Goal: Transaction & Acquisition: Purchase product/service

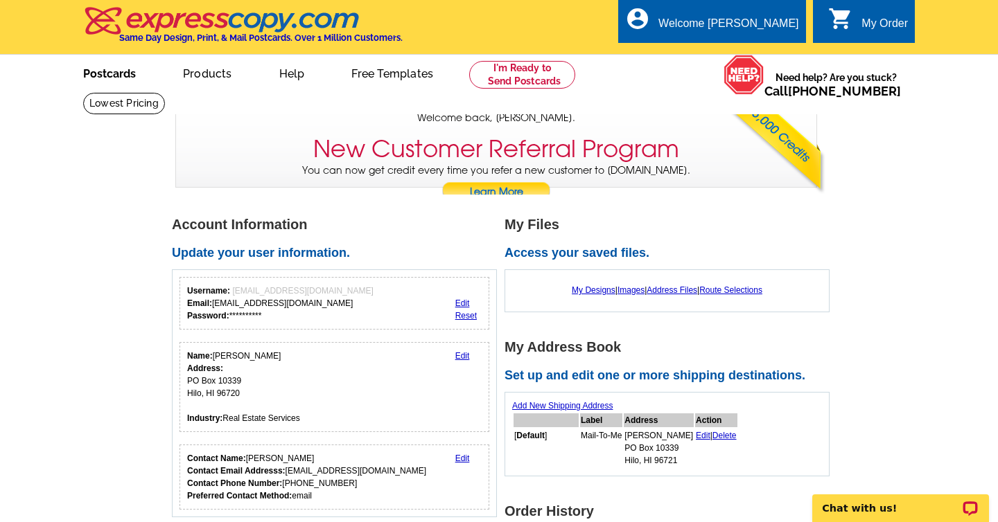
click at [114, 82] on link "Postcards" at bounding box center [109, 72] width 97 height 33
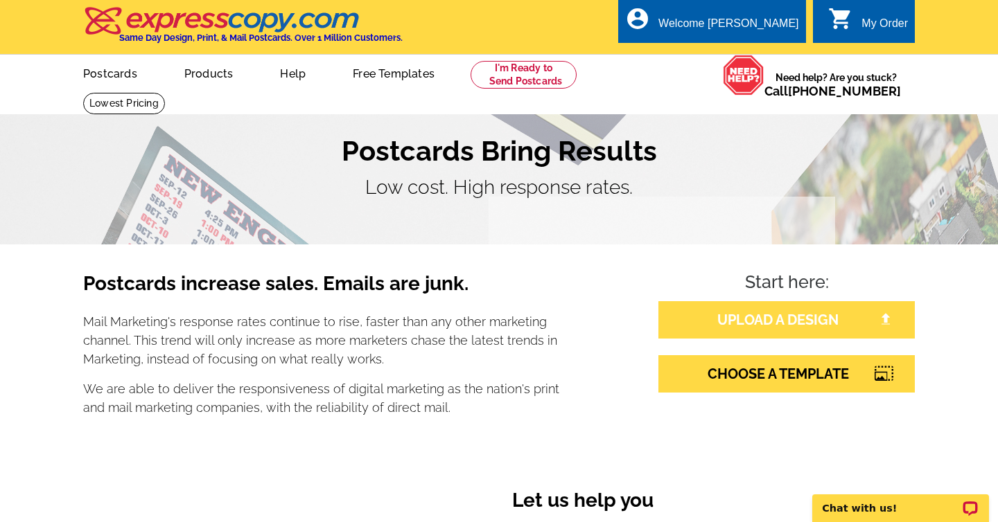
click at [747, 327] on link "UPLOAD A DESIGN" at bounding box center [786, 319] width 256 height 37
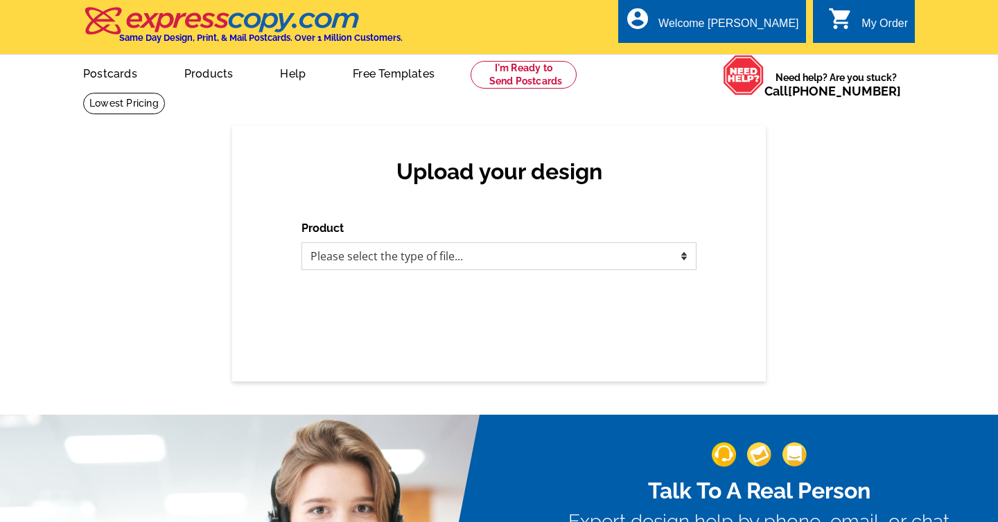
click at [406, 256] on select "Please select the type of file... Postcards Business Cards Letters and flyers G…" at bounding box center [498, 257] width 395 height 28
select select "1"
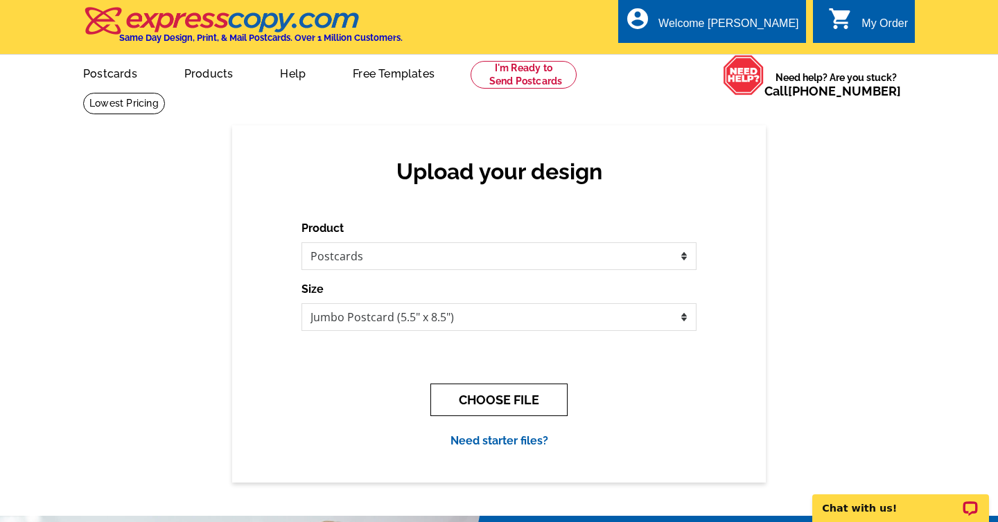
click at [502, 400] on button "CHOOSE FILE" at bounding box center [498, 400] width 137 height 33
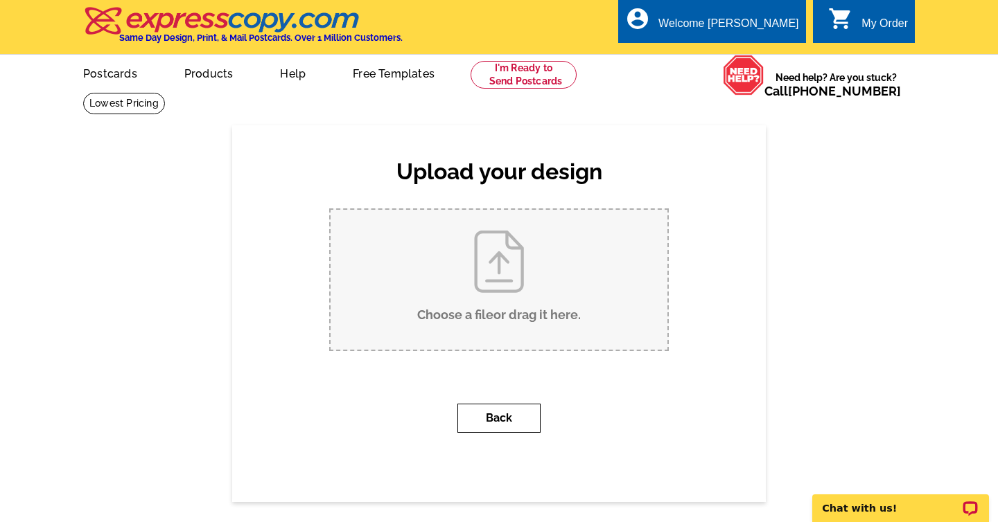
click at [502, 414] on button "Back" at bounding box center [498, 418] width 83 height 29
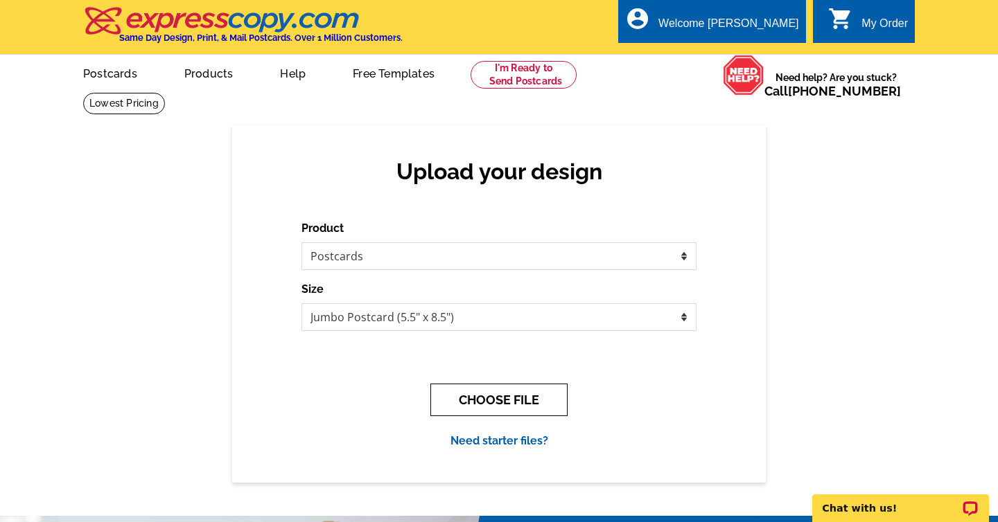
click at [500, 396] on button "CHOOSE FILE" at bounding box center [498, 400] width 137 height 33
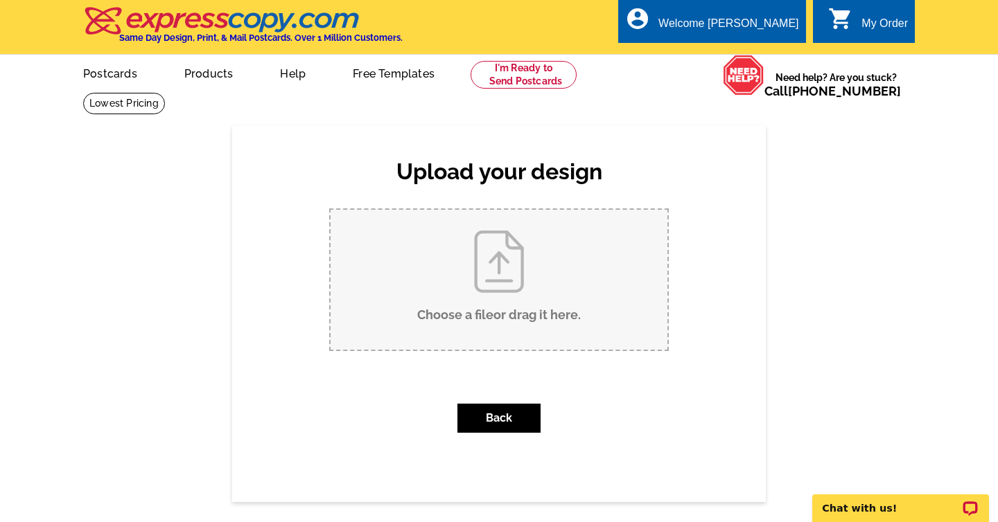
click at [487, 286] on input "Choose a file or drag it here ." at bounding box center [499, 280] width 337 height 140
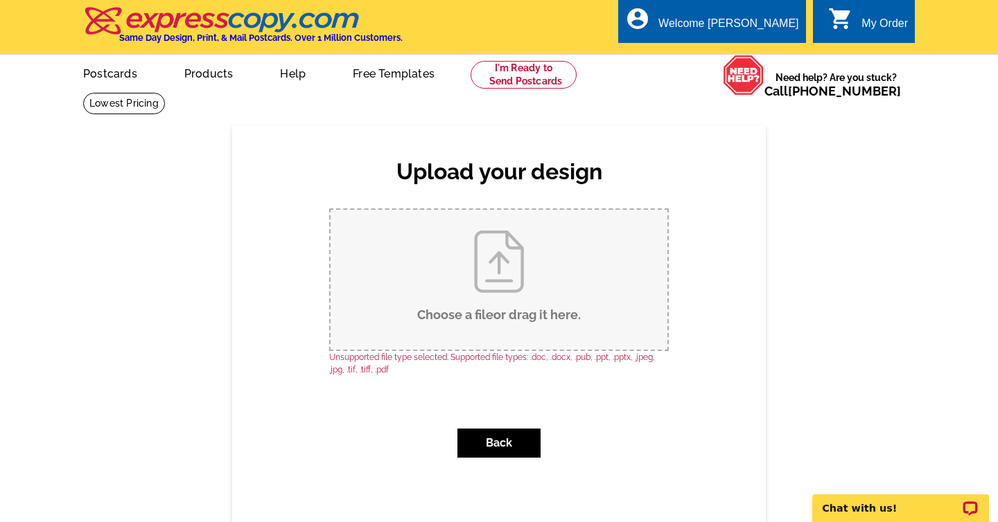
click at [491, 309] on input "Choose a file or drag it here ." at bounding box center [499, 280] width 337 height 140
type input "C:\fakepath\2025 New Year PostCard (8).pdf"
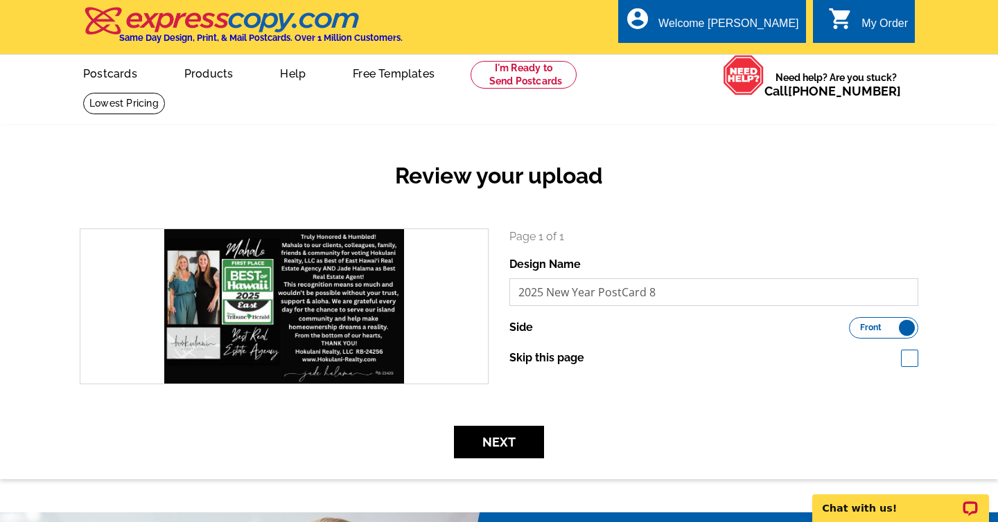
drag, startPoint x: 647, startPoint y: 291, endPoint x: 514, endPoint y: 292, distance: 133.0
click at [513, 292] on input "2025 New Year PostCard 8" at bounding box center [713, 293] width 409 height 28
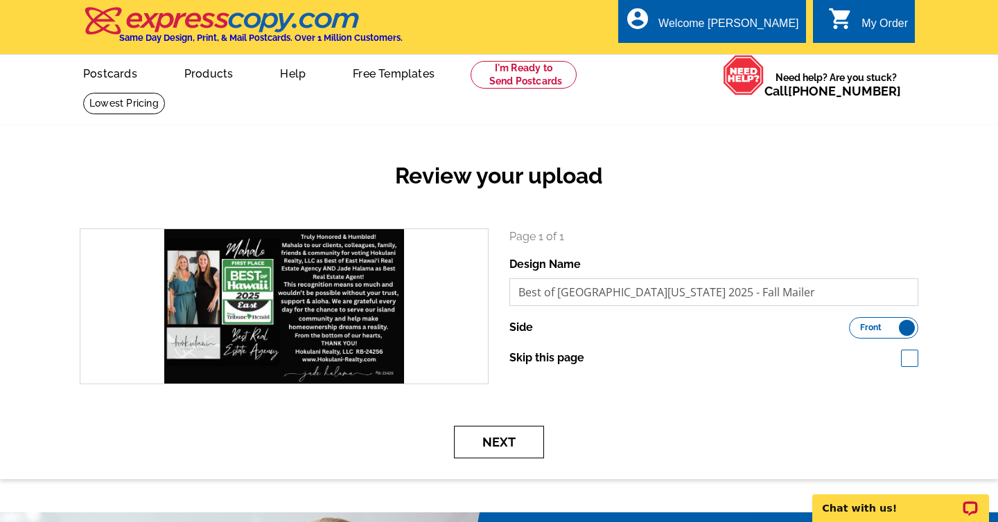
type input "Best of East Hawaii 2025 - Fall Mailer"
click at [506, 436] on button "Next" at bounding box center [499, 442] width 90 height 33
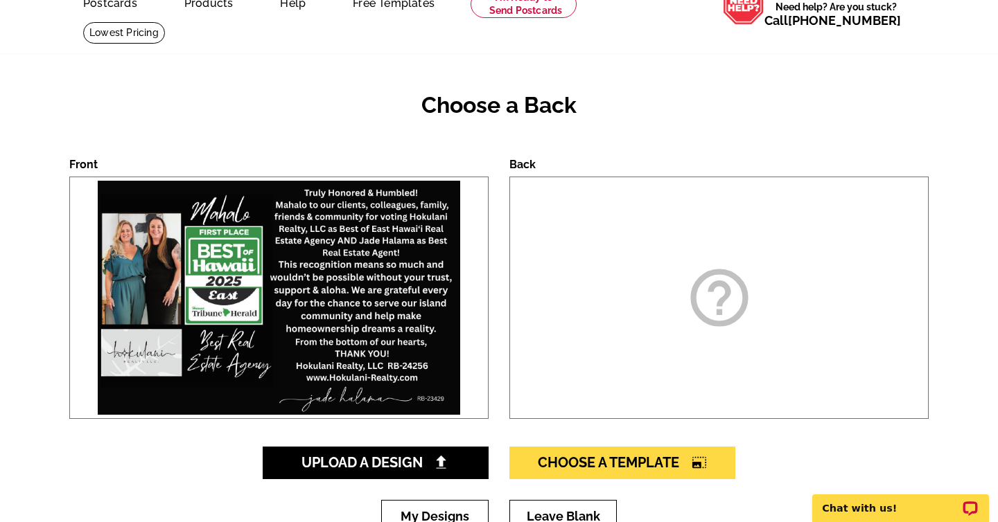
scroll to position [79, 0]
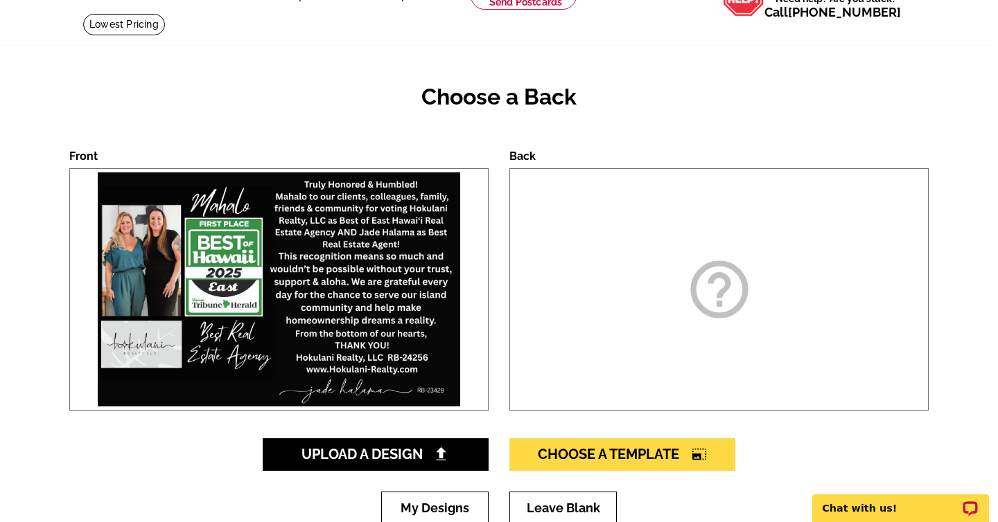
click at [674, 302] on div "help_outline" at bounding box center [718, 289] width 419 height 243
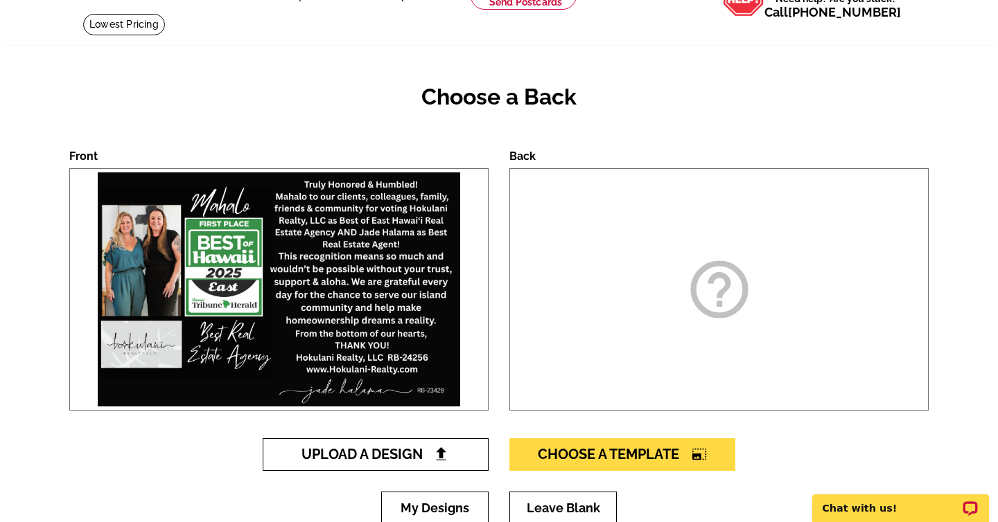
click at [410, 454] on span "Upload A Design" at bounding box center [375, 454] width 149 height 17
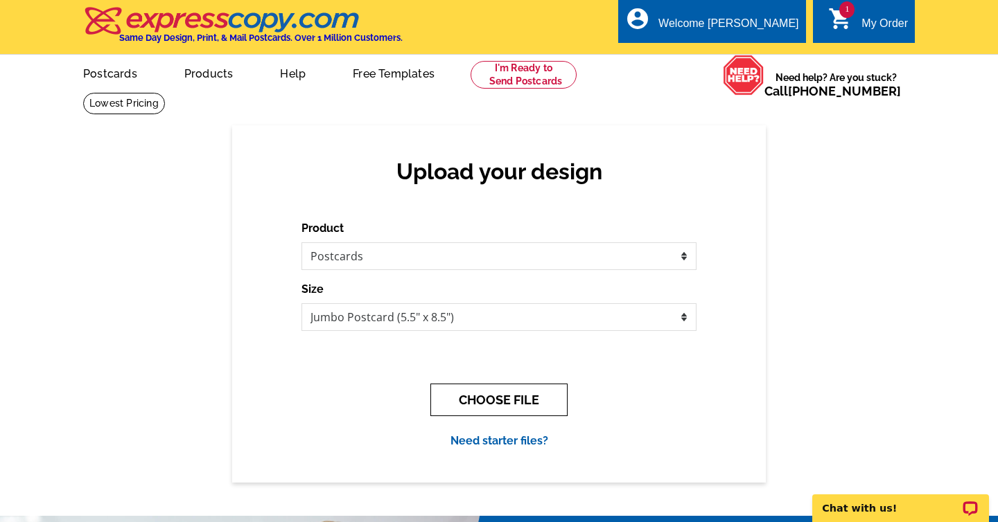
click at [493, 398] on button "CHOOSE FILE" at bounding box center [498, 400] width 137 height 33
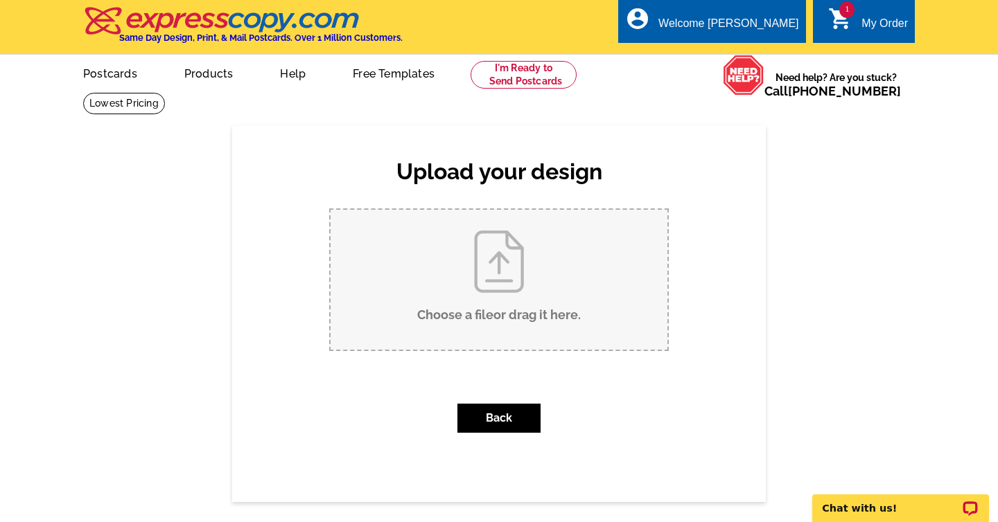
click at [511, 297] on input "Choose a file or drag it here ." at bounding box center [499, 280] width 337 height 140
type input "C:\fakepath\2025 New Year PostCard (9).pdf"
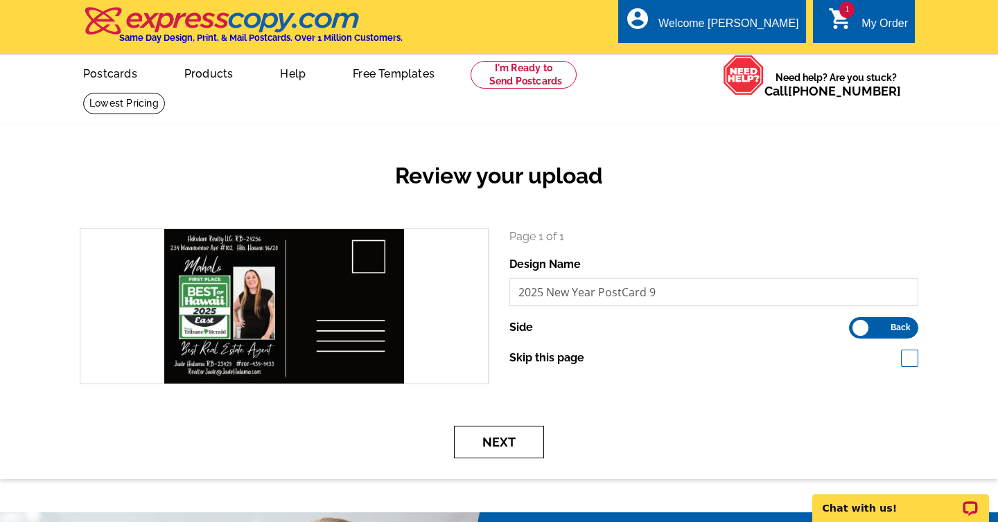
click at [519, 443] on button "Next" at bounding box center [499, 442] width 90 height 33
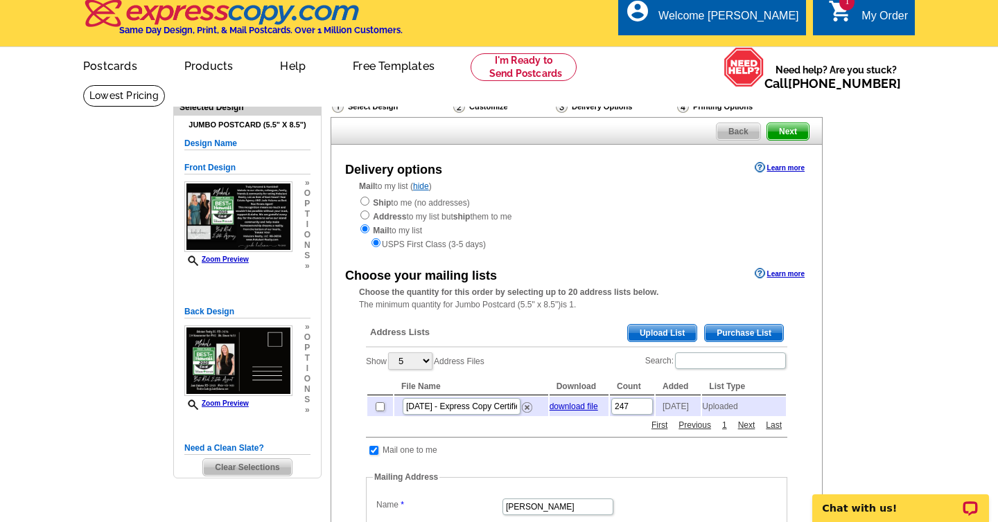
scroll to position [7, 0]
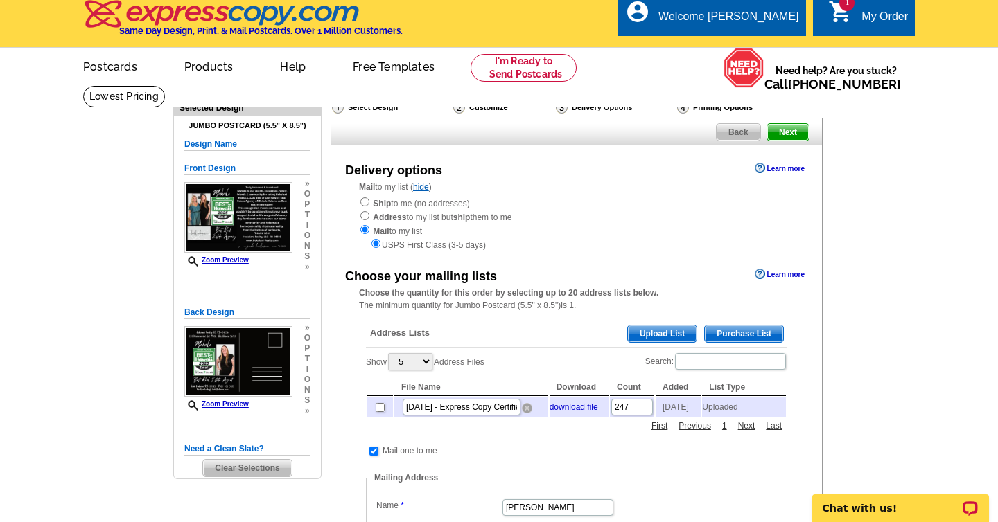
click at [527, 412] on img at bounding box center [527, 408] width 10 height 10
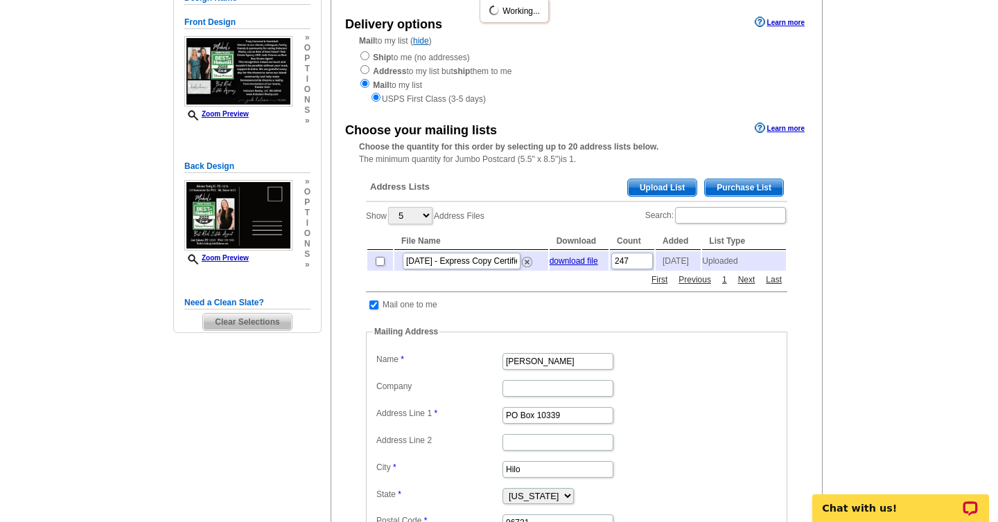
scroll to position [155, 0]
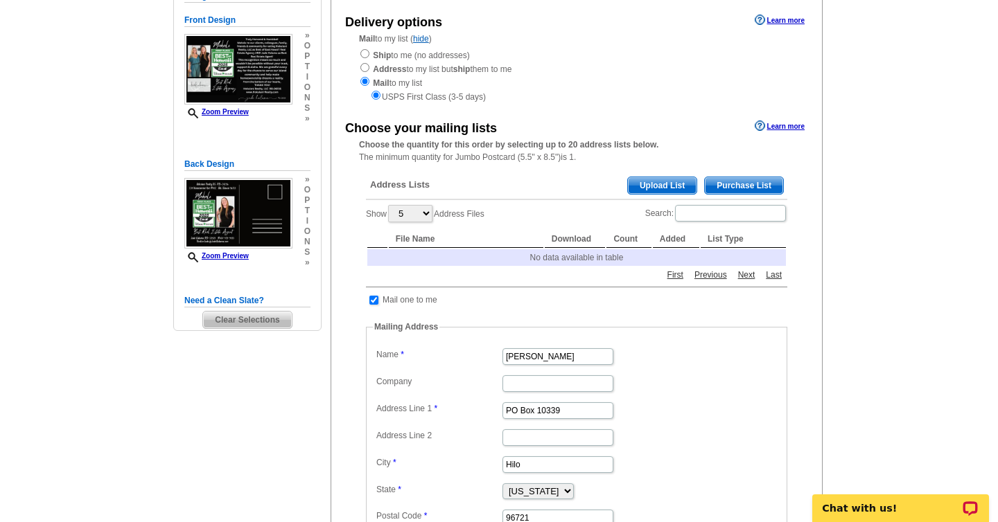
click at [654, 188] on span "Upload List" at bounding box center [662, 185] width 69 height 17
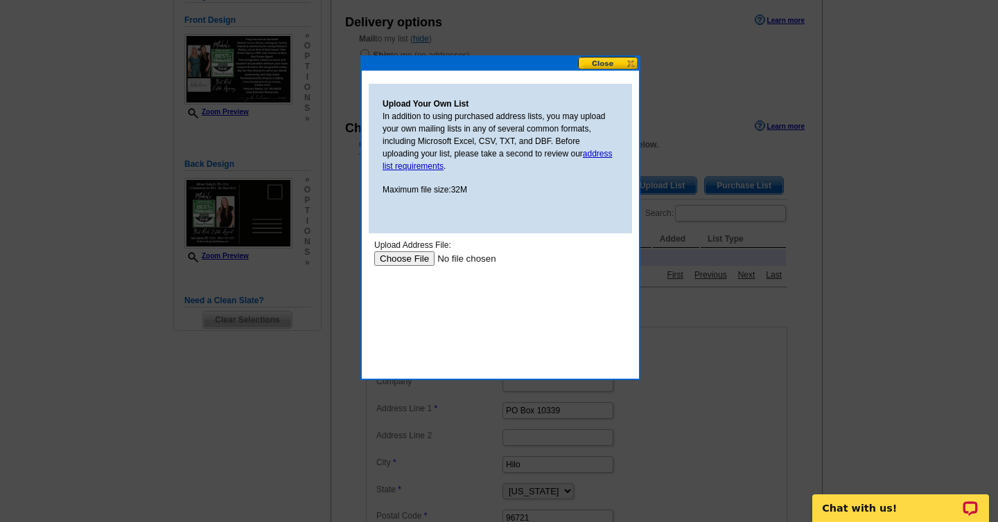
scroll to position [0, 0]
click at [408, 261] on input "file" at bounding box center [461, 259] width 175 height 15
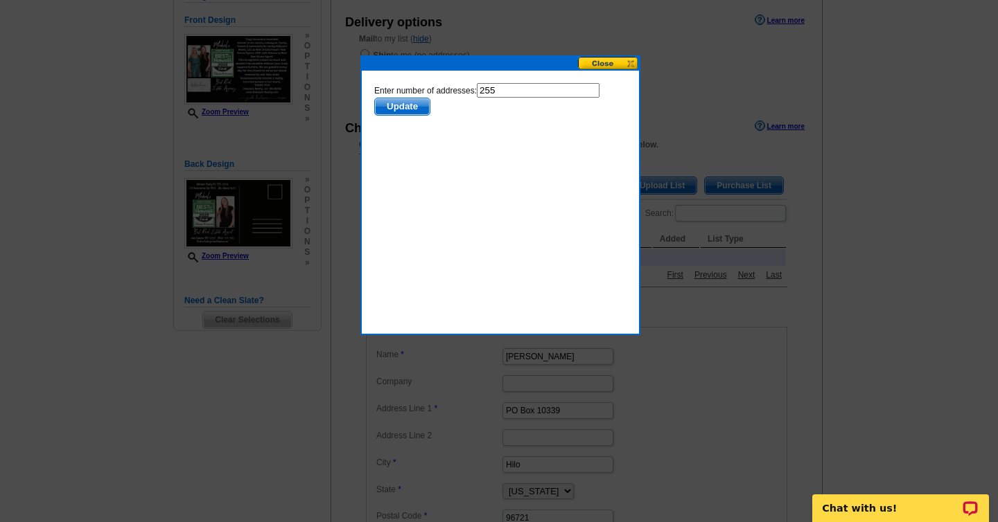
click at [396, 104] on span "Update" at bounding box center [402, 106] width 55 height 17
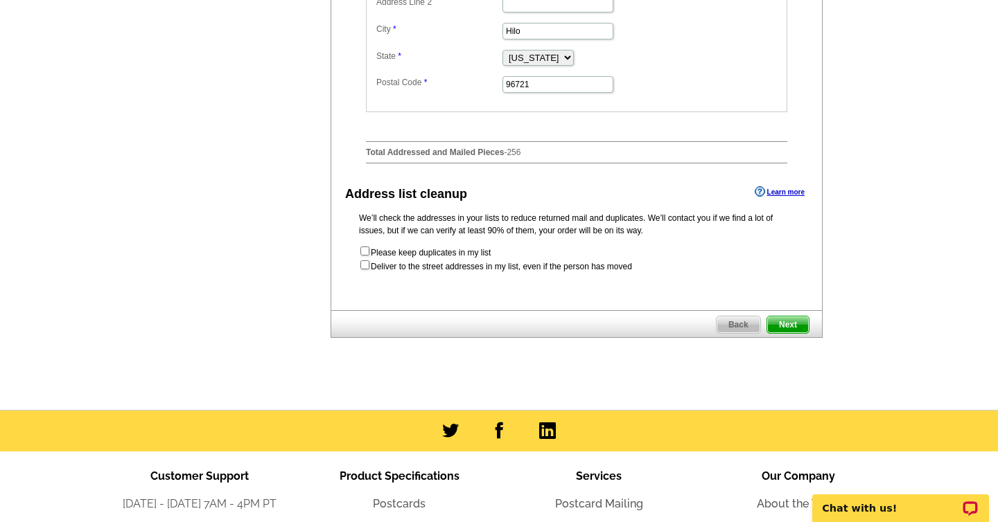
scroll to position [719, 0]
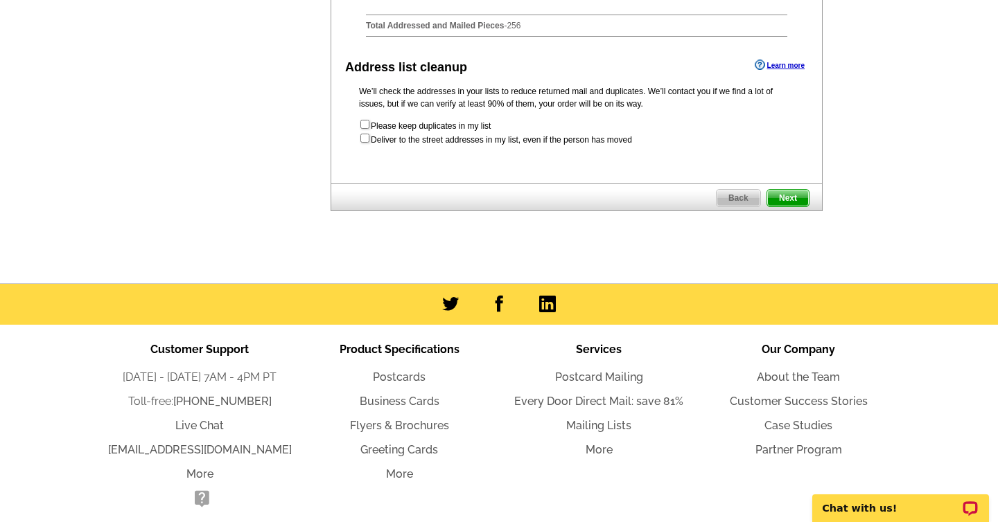
click at [795, 200] on span "Next" at bounding box center [788, 198] width 42 height 17
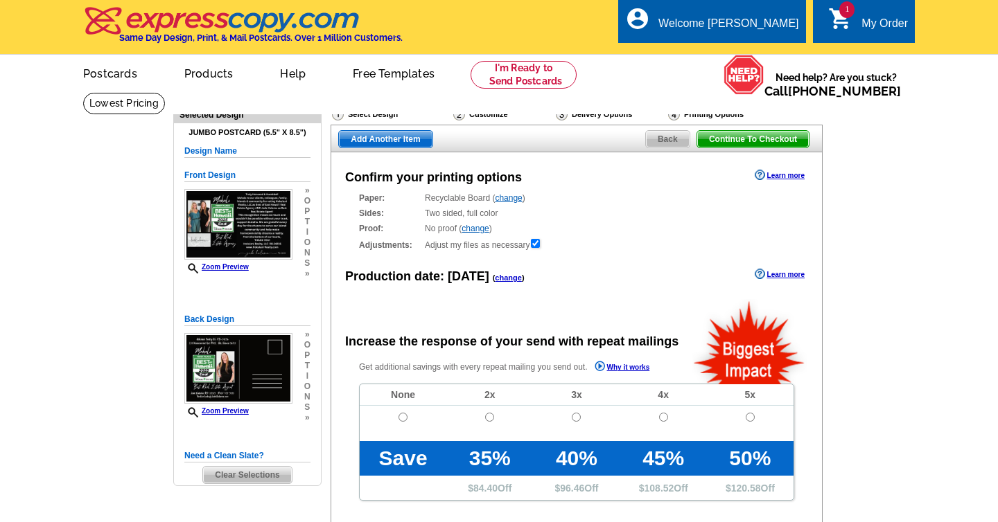
radio input "false"
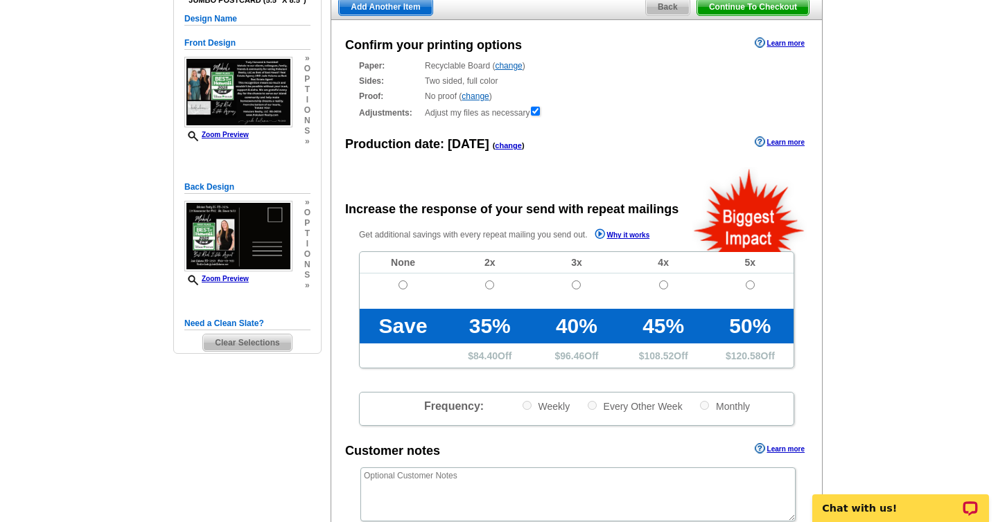
scroll to position [134, 0]
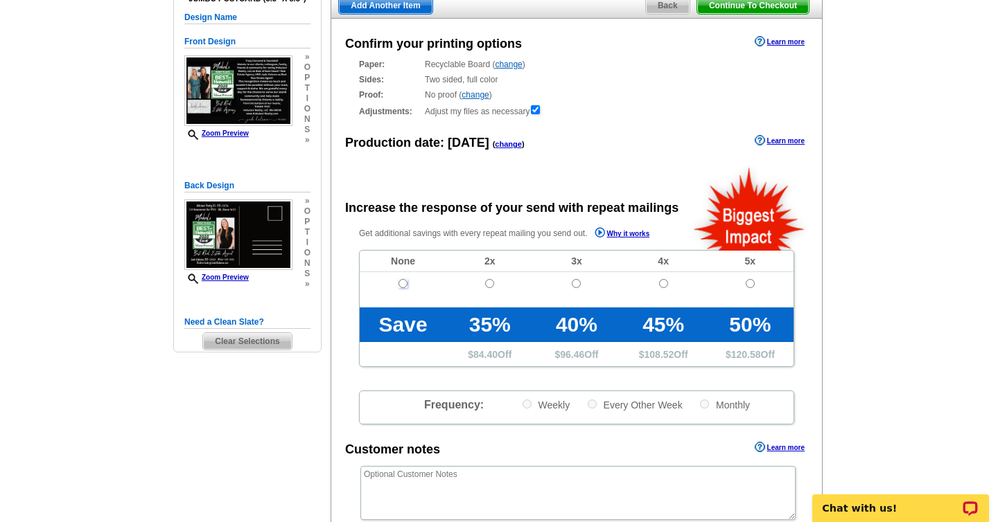
click at [403, 287] on input "radio" at bounding box center [402, 283] width 9 height 9
radio input "true"
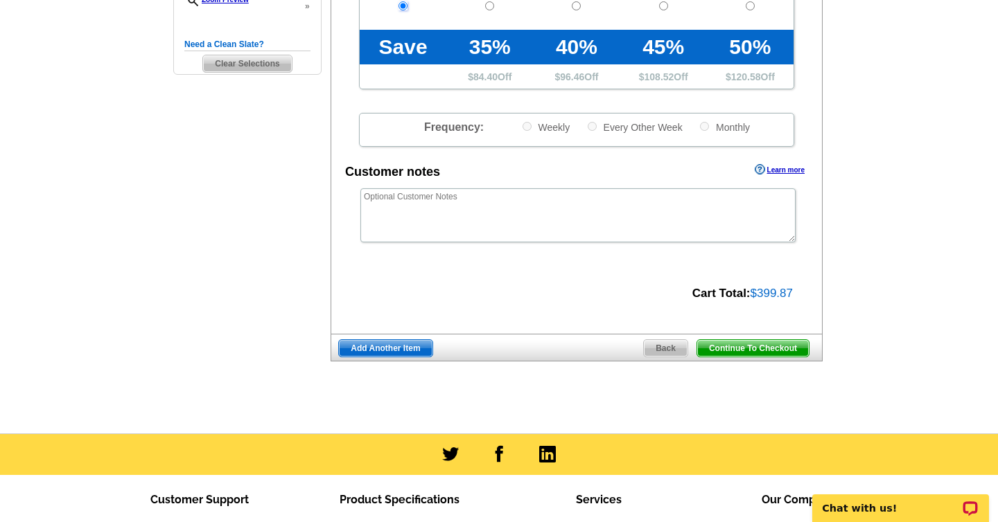
scroll to position [416, 0]
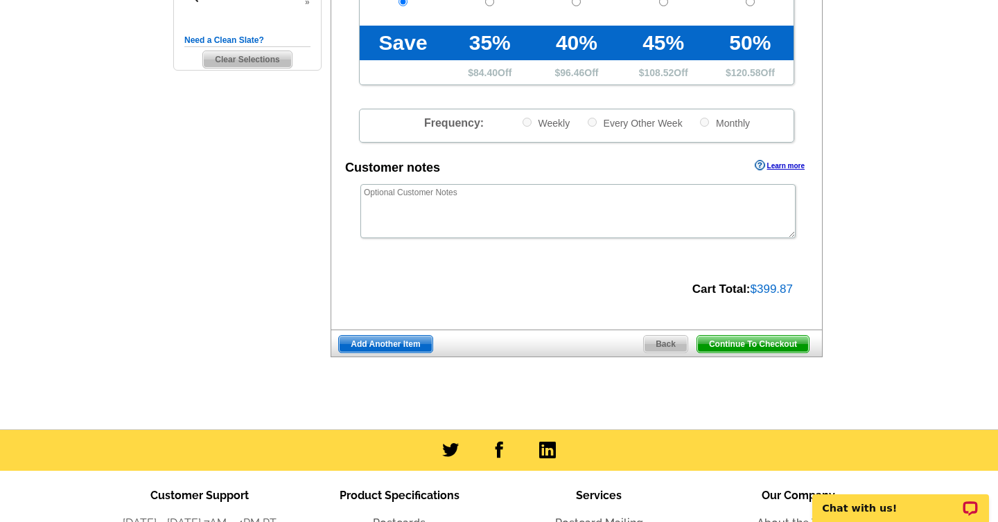
click at [751, 344] on span "Continue To Checkout" at bounding box center [753, 344] width 112 height 17
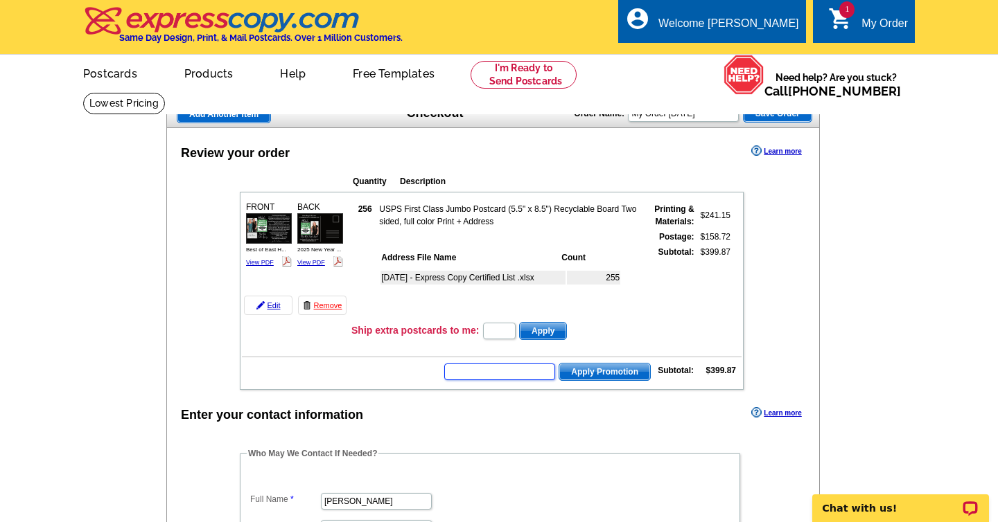
click at [487, 372] on input "text" at bounding box center [499, 372] width 111 height 17
type input "SEPT20"
click at [603, 371] on span "Apply Promotion" at bounding box center [604, 372] width 91 height 17
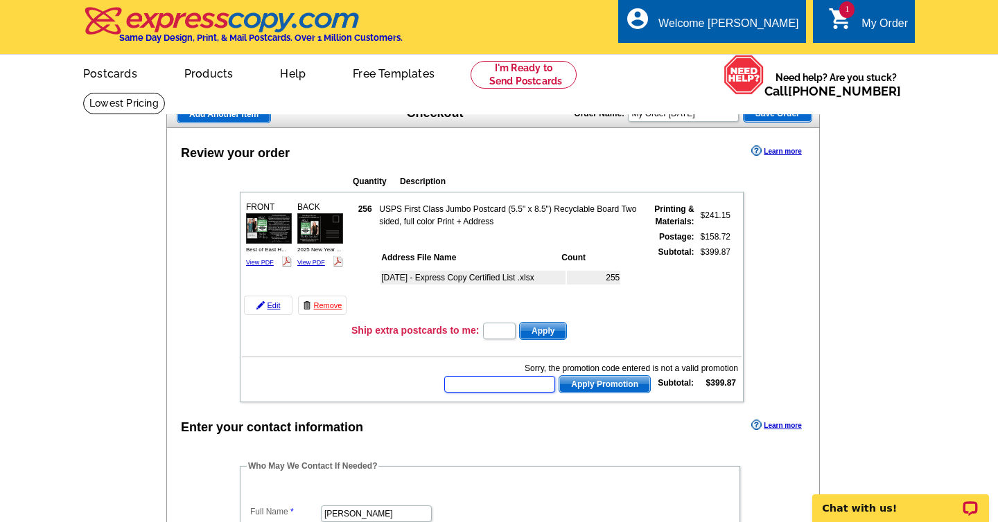
click at [516, 385] on input "text" at bounding box center [499, 384] width 111 height 17
paste input "E30CAMPAIGNS"
type input "E30CAMPAIGNS"
click at [584, 382] on span "Apply Promotion" at bounding box center [604, 384] width 91 height 17
click at [505, 386] on input "text" at bounding box center [499, 384] width 111 height 17
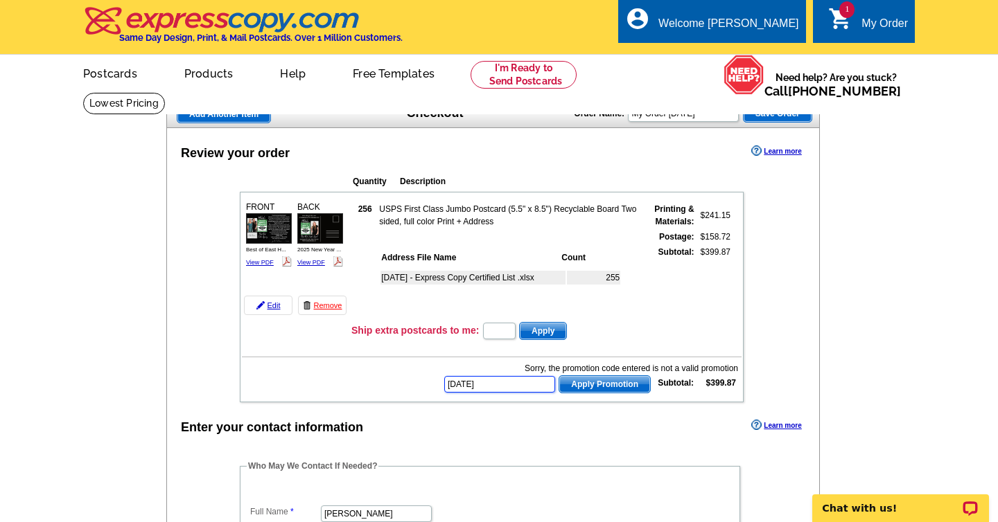
type input "SEPT30"
click at [613, 386] on span "Apply Promotion" at bounding box center [604, 384] width 91 height 17
click at [520, 389] on input "text" at bounding box center [499, 384] width 111 height 17
type input "Sept25"
click at [592, 385] on span "Apply Promotion" at bounding box center [604, 384] width 91 height 17
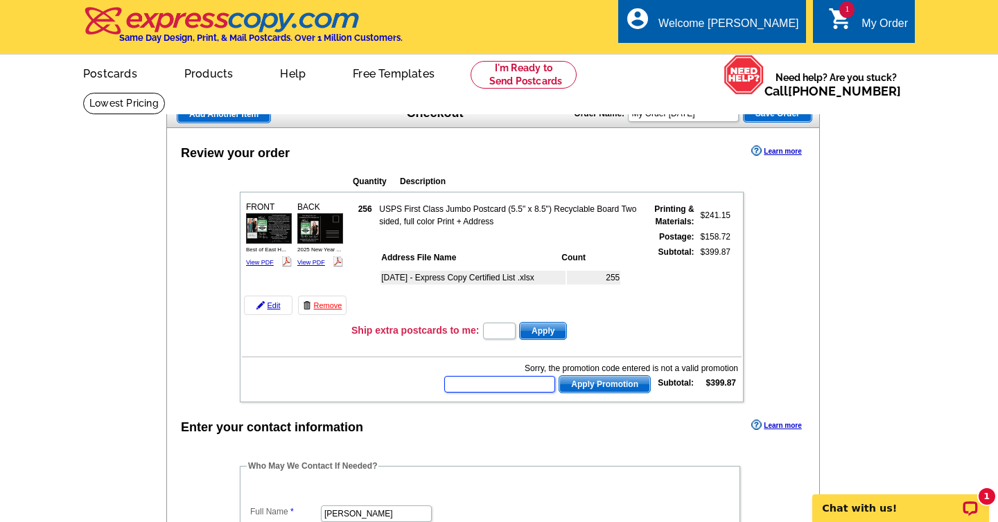
click at [509, 384] on input "text" at bounding box center [499, 384] width 111 height 17
type input "SEPT15"
click at [606, 387] on span "Apply Promotion" at bounding box center [604, 384] width 91 height 17
click at [538, 382] on input "text" at bounding box center [499, 384] width 111 height 17
type input "SEPT10"
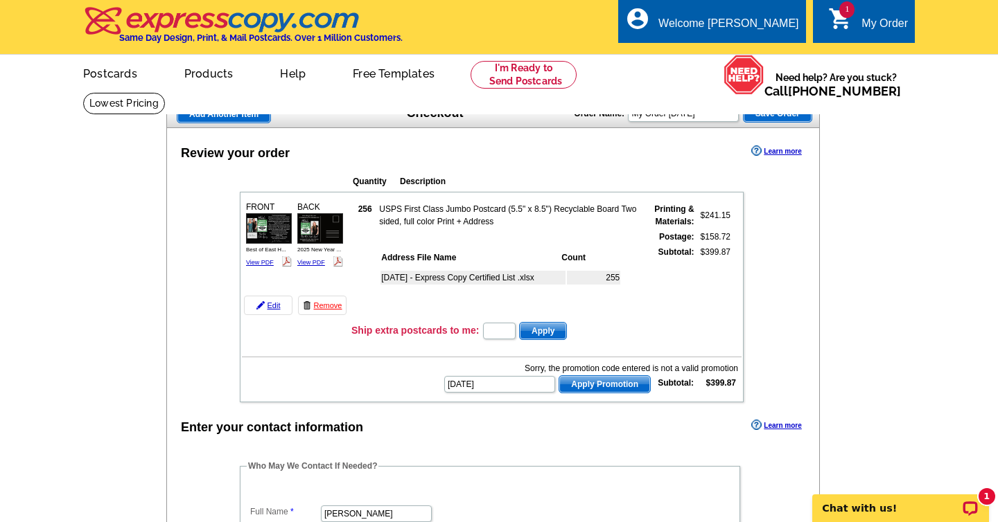
click at [610, 381] on span "Apply Promotion" at bounding box center [604, 384] width 91 height 17
click at [508, 378] on input "text" at bounding box center [499, 384] width 111 height 17
type input "SAVE20"
click at [598, 388] on span "Apply Promotion" at bounding box center [604, 384] width 91 height 17
click at [488, 387] on input "text" at bounding box center [499, 384] width 111 height 17
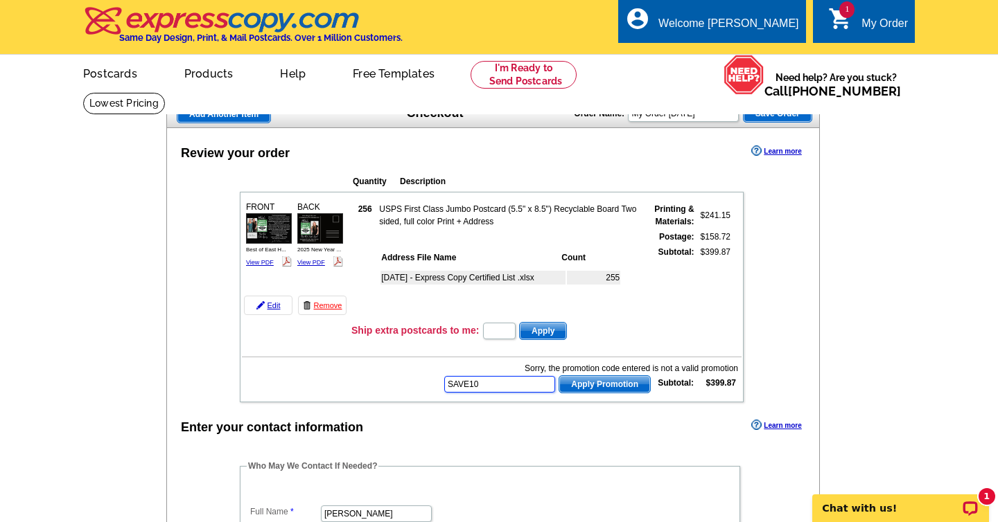
type input "SAVE10"
click at [583, 387] on span "Apply Promotion" at bounding box center [604, 384] width 91 height 17
click at [514, 383] on input "text" at bounding box center [499, 384] width 111 height 17
type input "SEP10"
click at [593, 383] on span "Apply Promotion" at bounding box center [604, 384] width 91 height 17
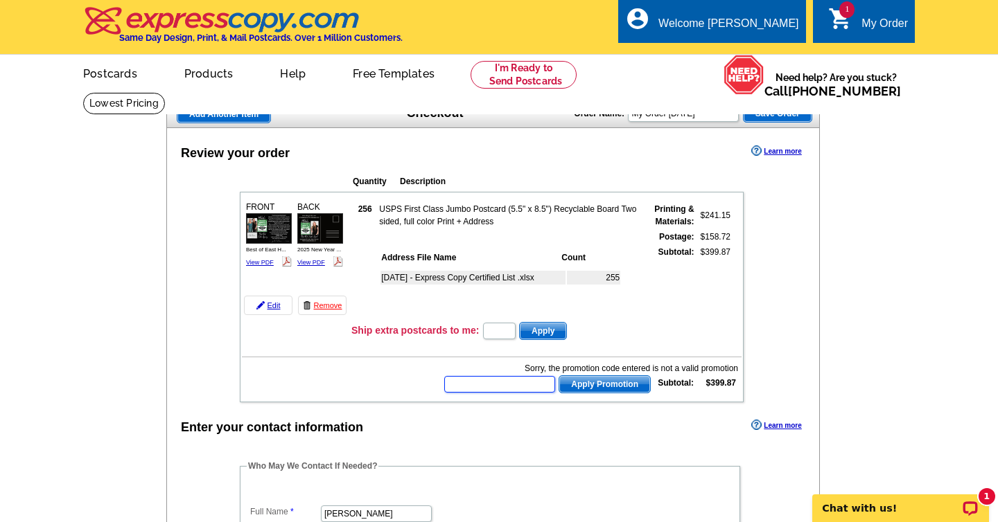
click at [487, 385] on input "text" at bounding box center [499, 384] width 111 height 17
type input "SEPTEMBER20"
click at [590, 386] on span "Apply Promotion" at bounding box center [604, 384] width 91 height 17
click at [538, 387] on input "text" at bounding box center [499, 384] width 111 height 17
click at [901, 505] on p "Chat with us!" at bounding box center [890, 508] width 137 height 11
